Goal: Check status: Check status

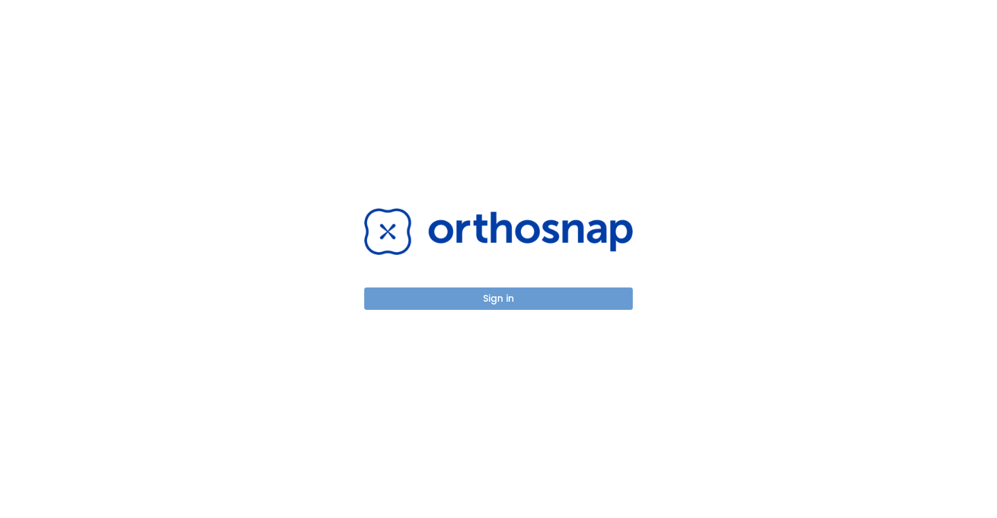
click at [488, 307] on button "Sign in" at bounding box center [498, 299] width 269 height 22
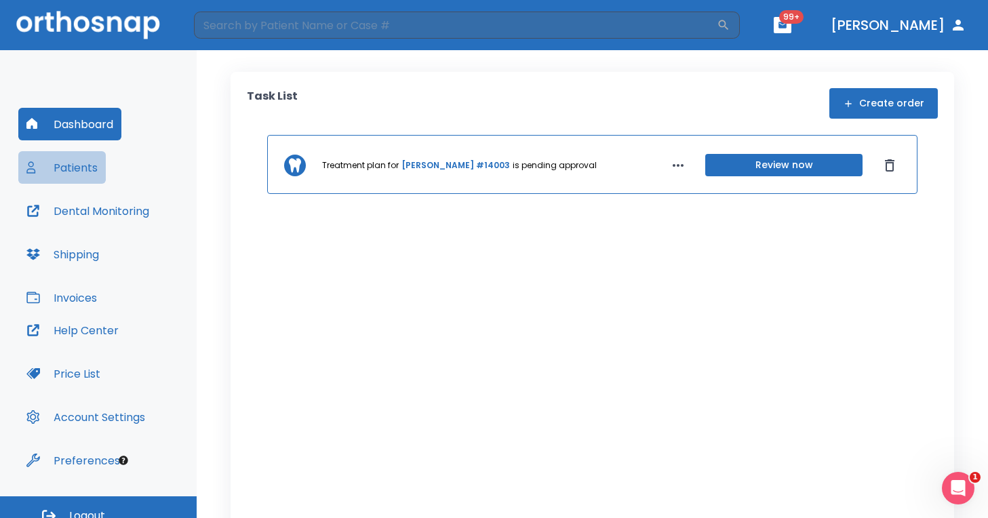
click at [86, 172] on button "Patients" at bounding box center [61, 167] width 87 height 33
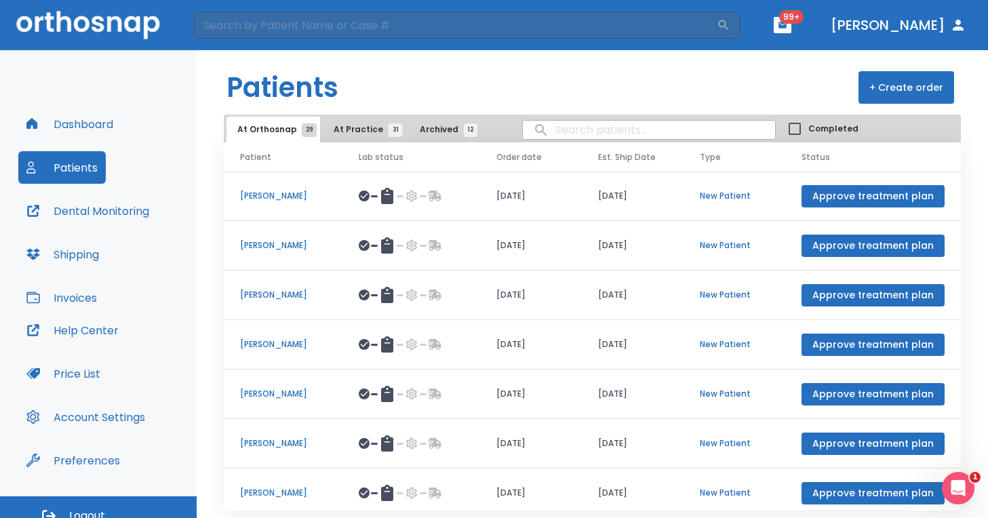
click at [581, 130] on input "search" at bounding box center [649, 130] width 252 height 26
type input "julia"
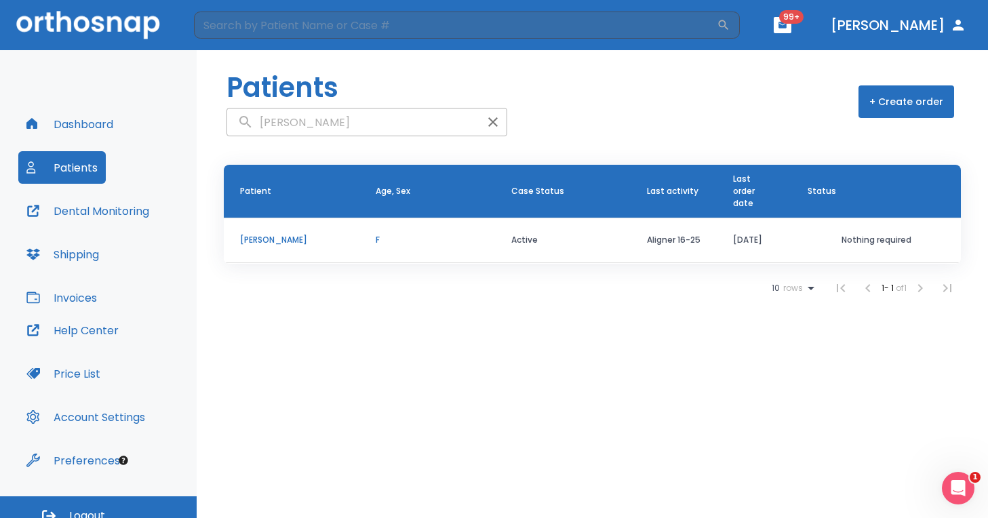
click at [260, 243] on p "[PERSON_NAME]" at bounding box center [291, 240] width 103 height 12
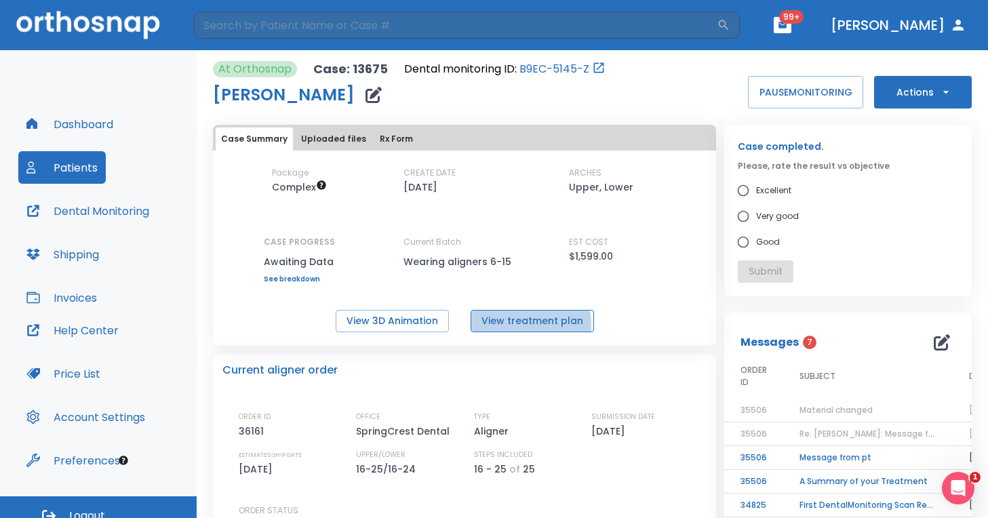
click at [494, 326] on button "View treatment plan" at bounding box center [532, 321] width 123 height 22
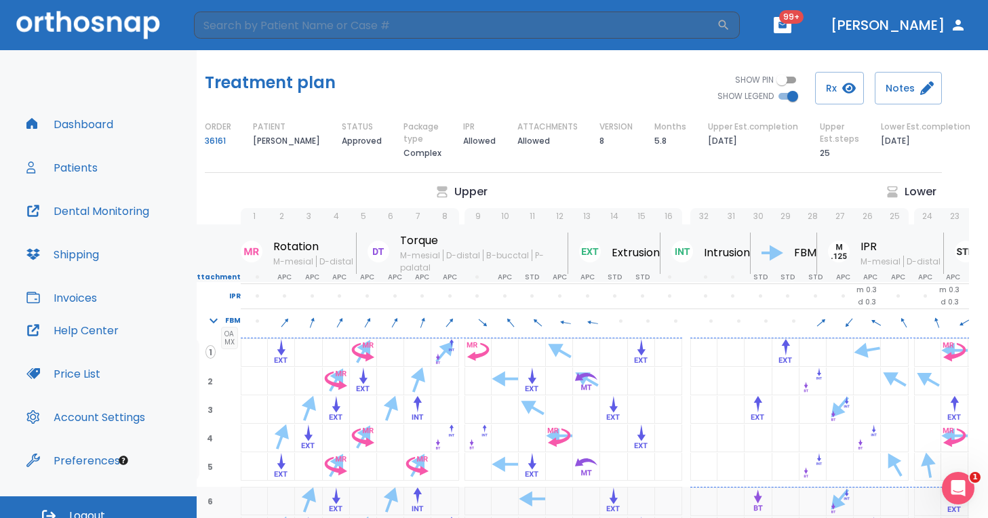
scroll to position [0, 22]
